Goal: Information Seeking & Learning: Learn about a topic

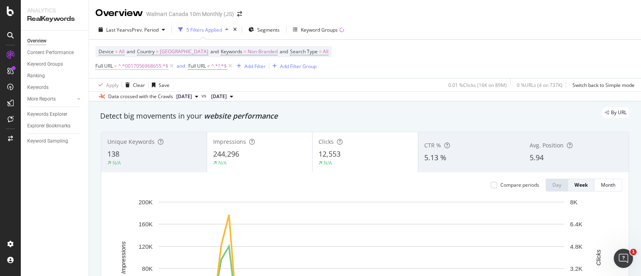
click at [149, 67] on span "^.*0017056968655.*$" at bounding box center [143, 65] width 50 height 11
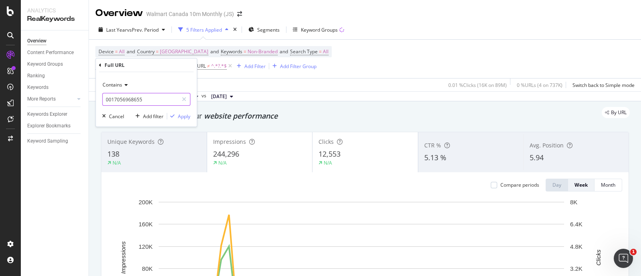
click at [149, 96] on input "0017056968655" at bounding box center [141, 99] width 76 height 13
paste input "10009_20130_6000202801734"
type input "10009_20130_6000202801734"
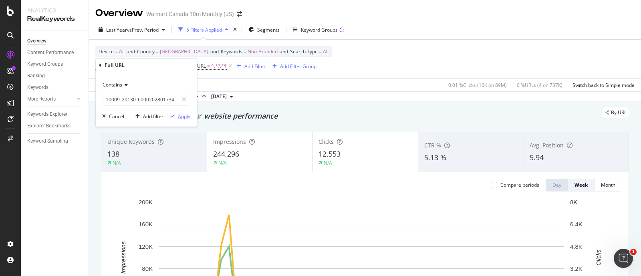
click at [179, 117] on div "Apply" at bounding box center [184, 116] width 12 height 7
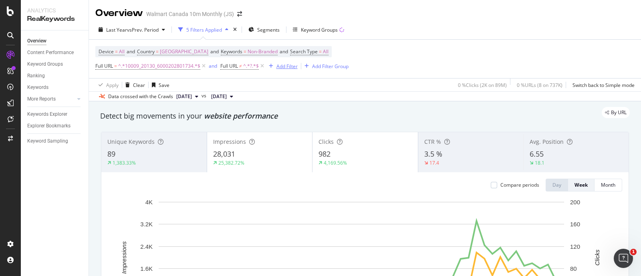
click at [282, 61] on button "Add Filter" at bounding box center [282, 66] width 32 height 10
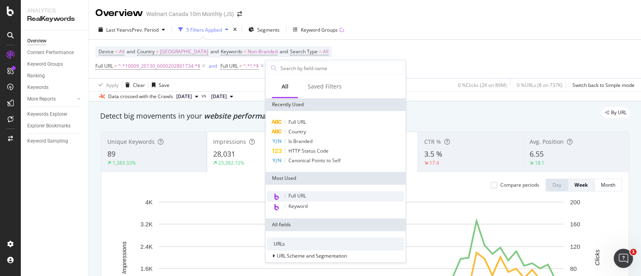
click at [290, 195] on span "Full URL" at bounding box center [297, 195] width 18 height 7
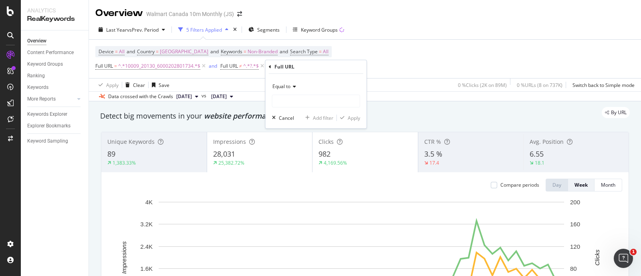
click at [279, 87] on span "Equal to" at bounding box center [281, 86] width 18 height 7
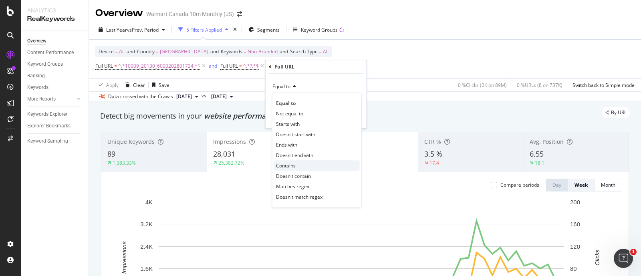
click at [291, 165] on span "Contains" at bounding box center [286, 165] width 20 height 7
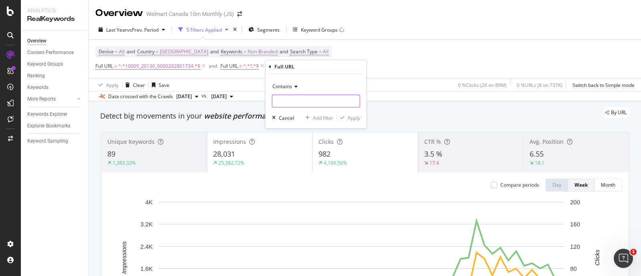
click at [310, 104] on input "text" at bounding box center [315, 101] width 87 height 13
type input "/fr/"
click at [353, 118] on div "Apply" at bounding box center [354, 118] width 12 height 7
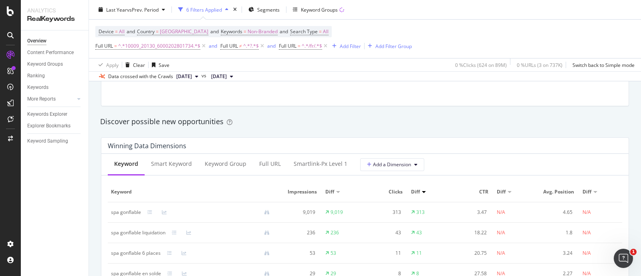
scroll to position [670, 0]
click at [264, 157] on div "Full URL" at bounding box center [270, 163] width 34 height 22
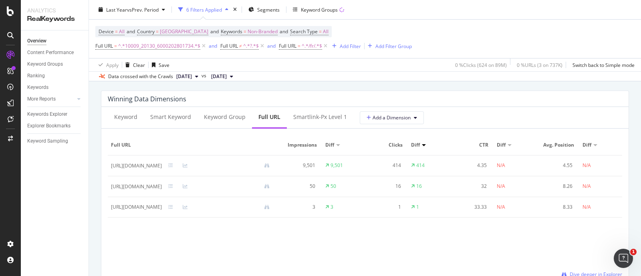
scroll to position [716, 0]
